Goal: Task Accomplishment & Management: Manage account settings

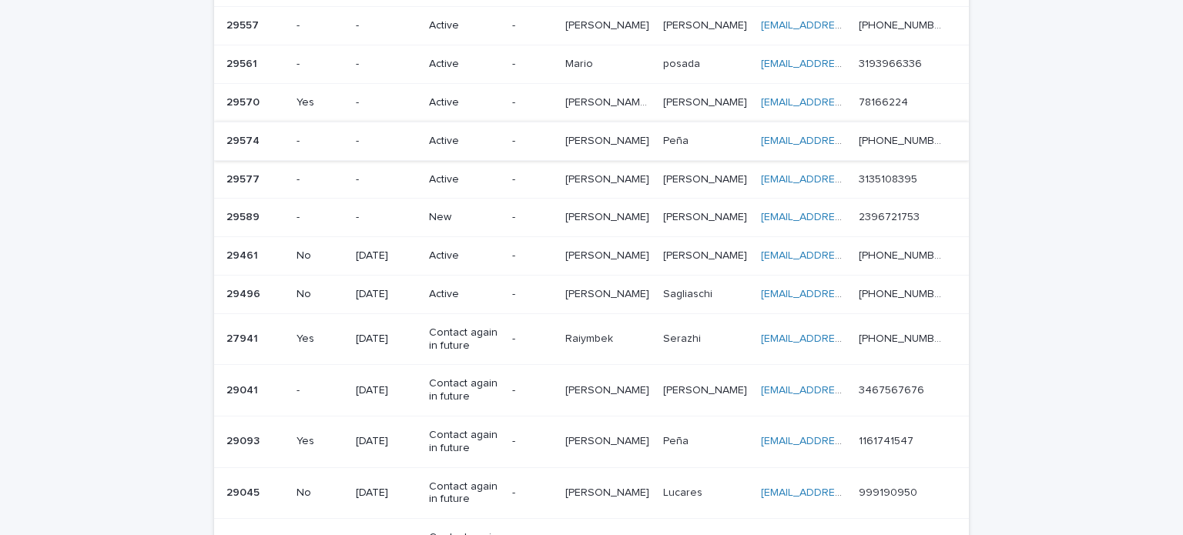
scroll to position [385, 0]
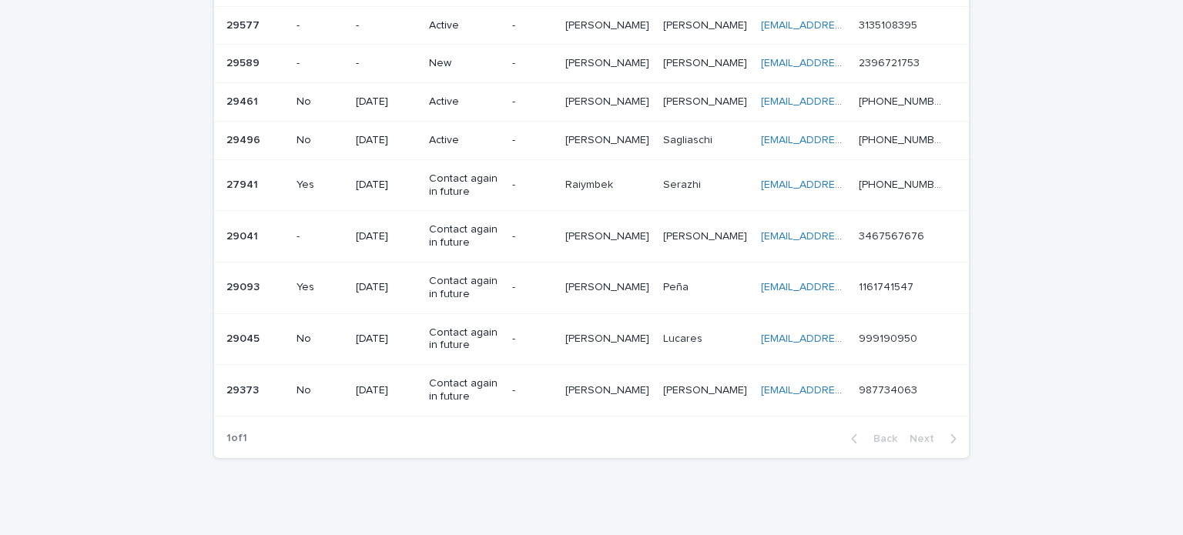
click at [393, 57] on p "-" at bounding box center [386, 63] width 61 height 13
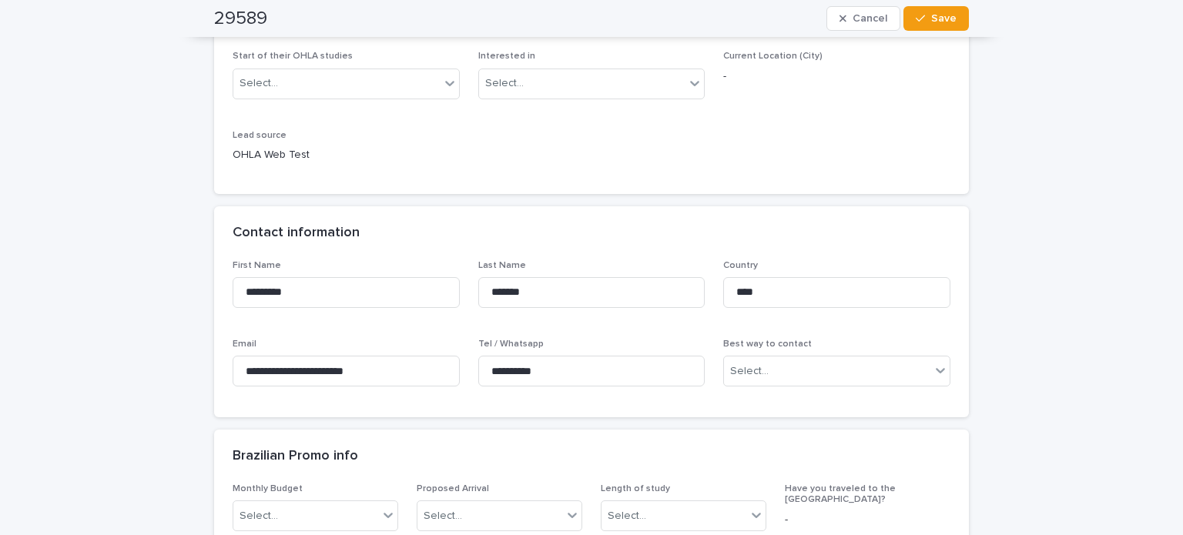
scroll to position [462, 0]
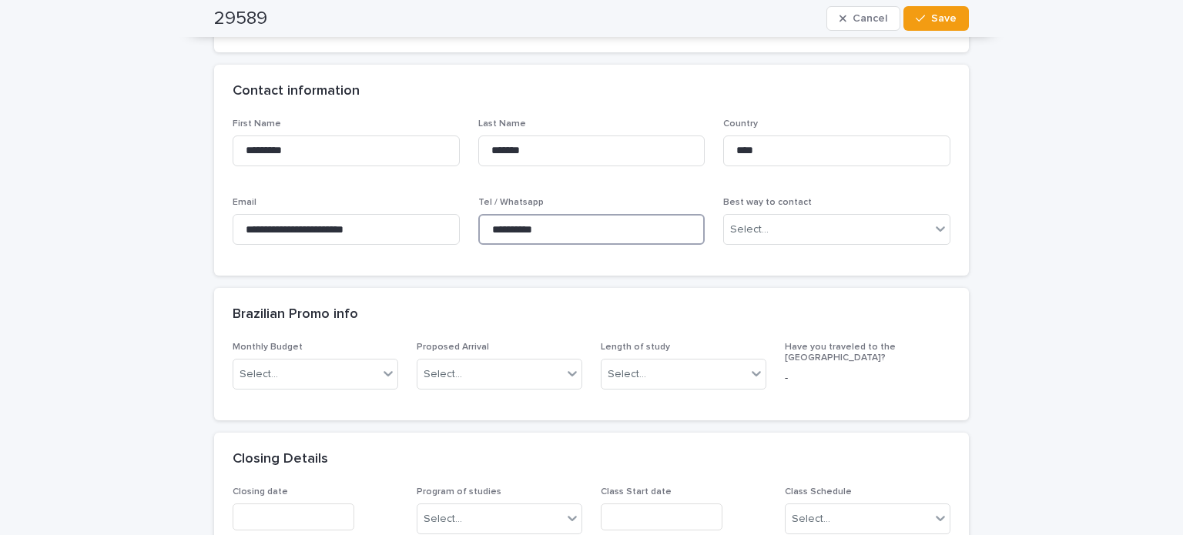
drag, startPoint x: 622, startPoint y: 226, endPoint x: 340, endPoint y: 212, distance: 282.2
click at [340, 212] on div "**********" at bounding box center [592, 188] width 718 height 139
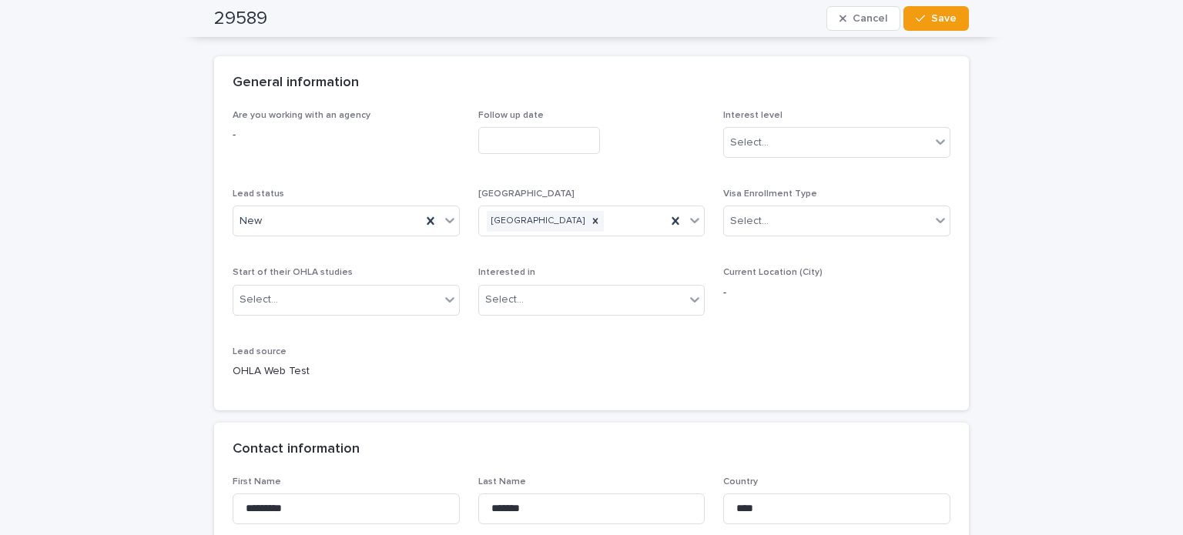
scroll to position [77, 0]
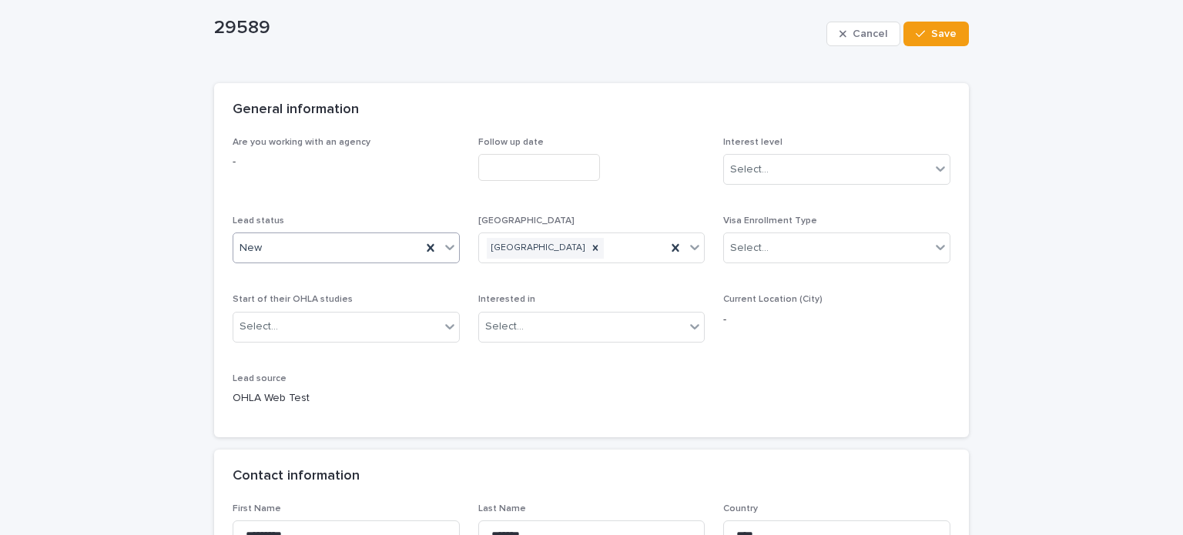
click at [273, 248] on div "New" at bounding box center [327, 248] width 188 height 25
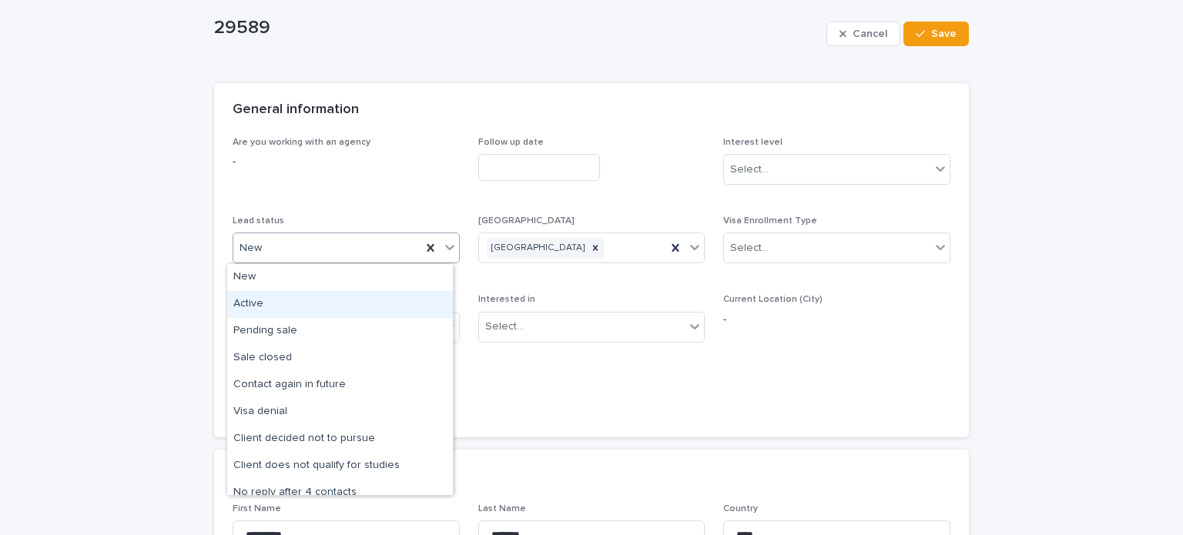
click at [256, 307] on div "Active" at bounding box center [340, 304] width 226 height 27
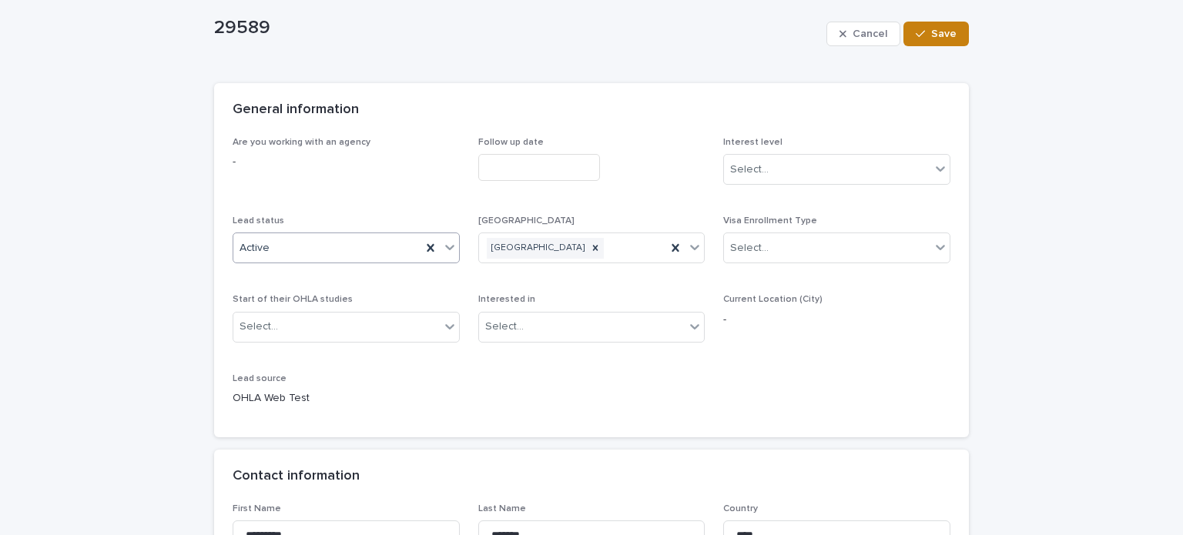
click at [906, 42] on button "Save" at bounding box center [935, 34] width 65 height 25
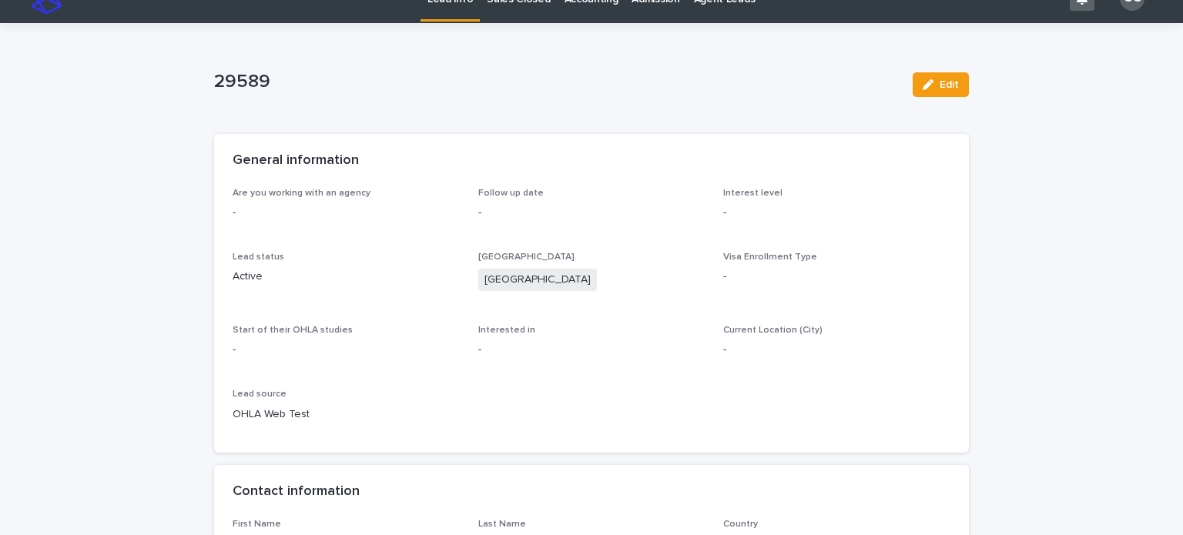
scroll to position [0, 0]
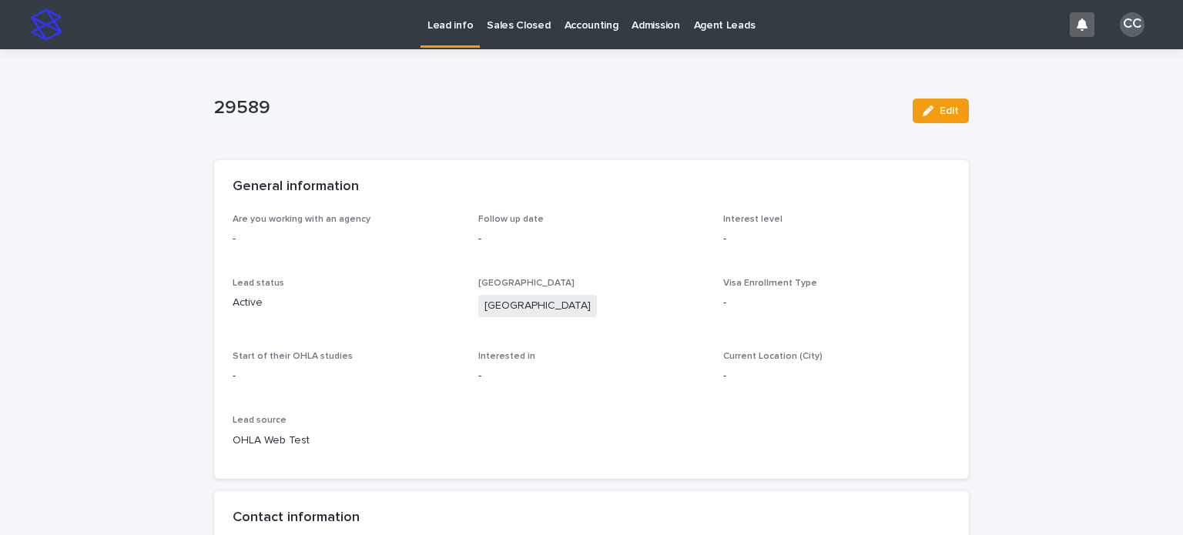
click at [451, 25] on p "Lead info" at bounding box center [449, 16] width 45 height 32
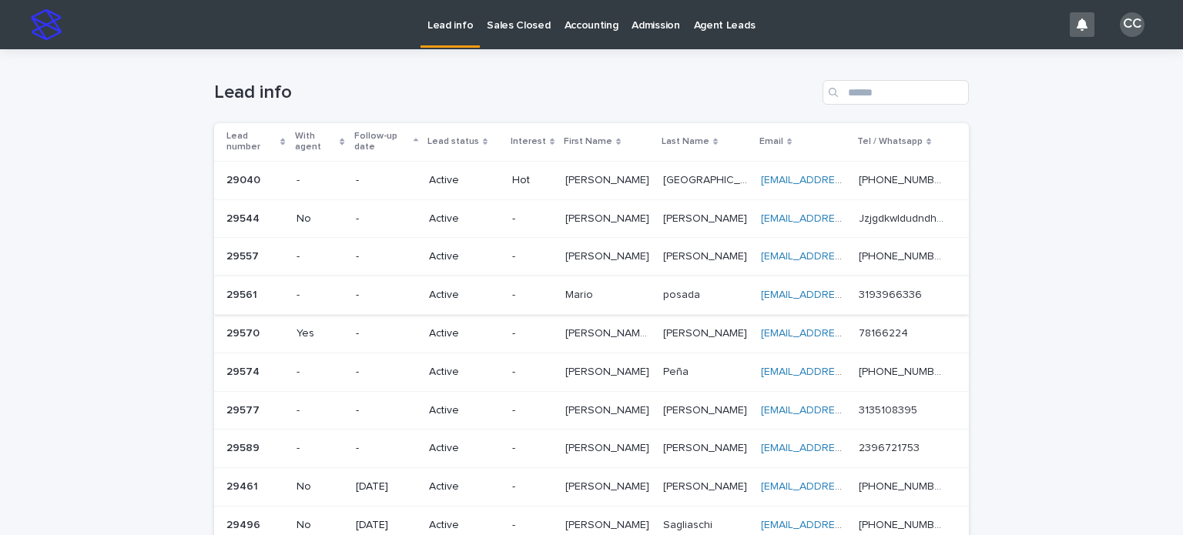
scroll to position [231, 0]
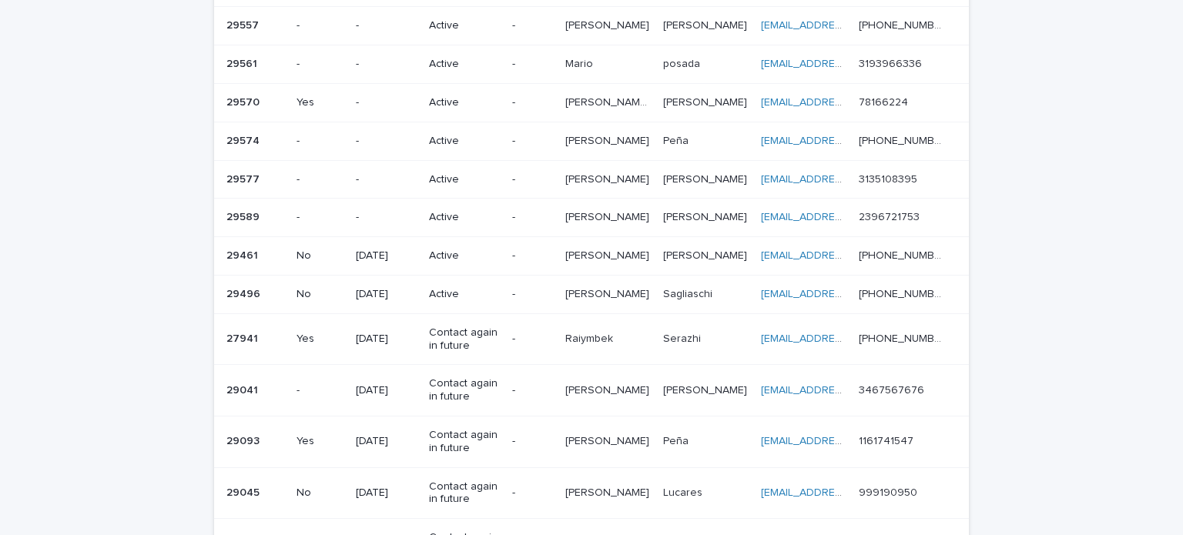
click at [527, 218] on p "-" at bounding box center [532, 217] width 41 height 13
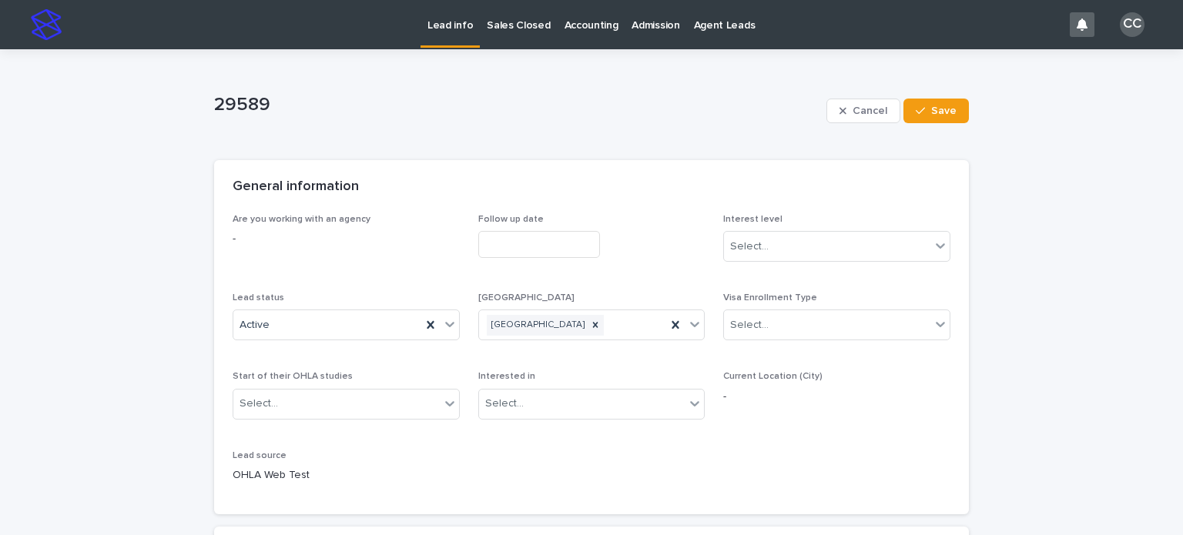
click at [442, 27] on p "Lead info" at bounding box center [449, 16] width 45 height 32
